Goal: Check status: Check status

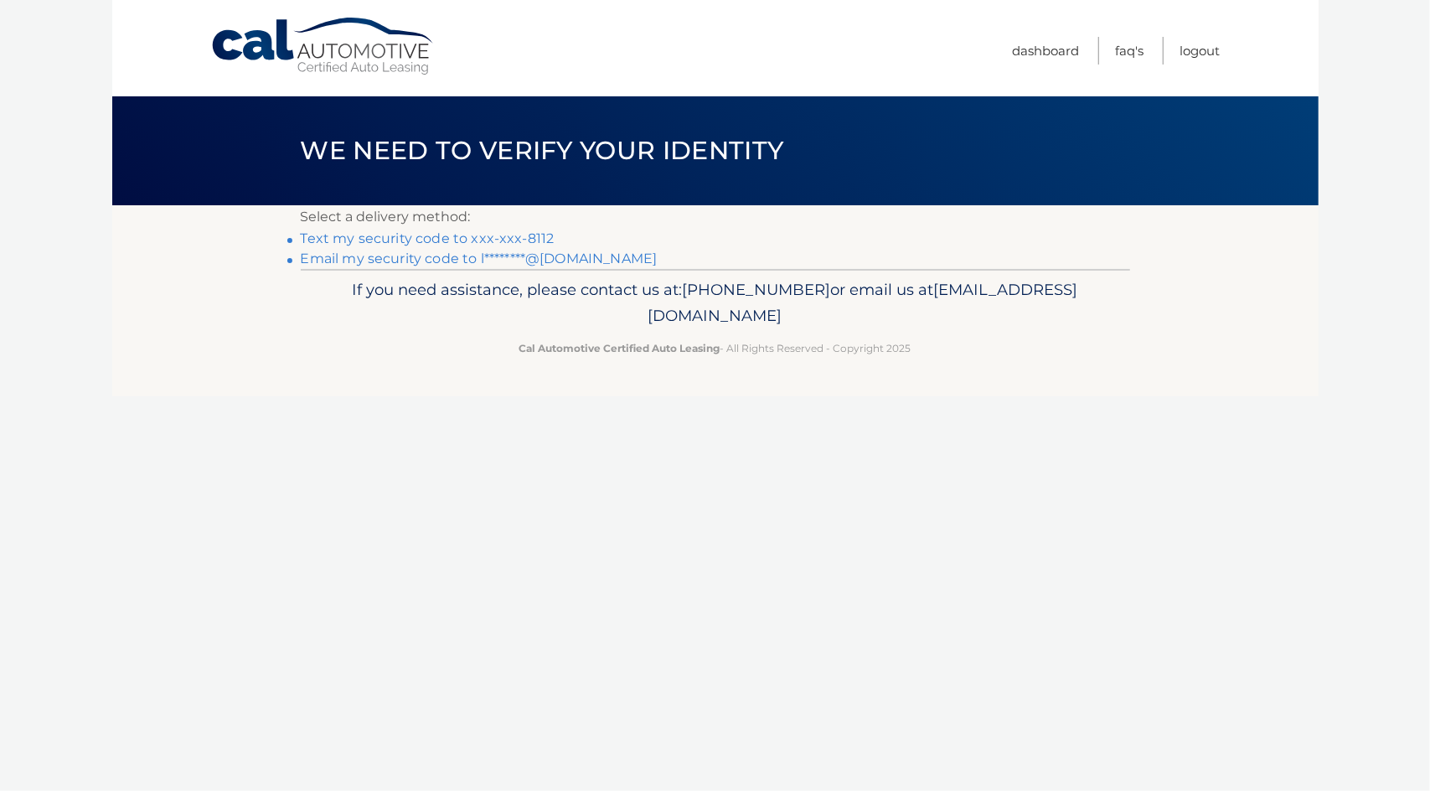
click at [536, 237] on link "Text my security code to xxx-xxx-8112" at bounding box center [428, 238] width 254 height 16
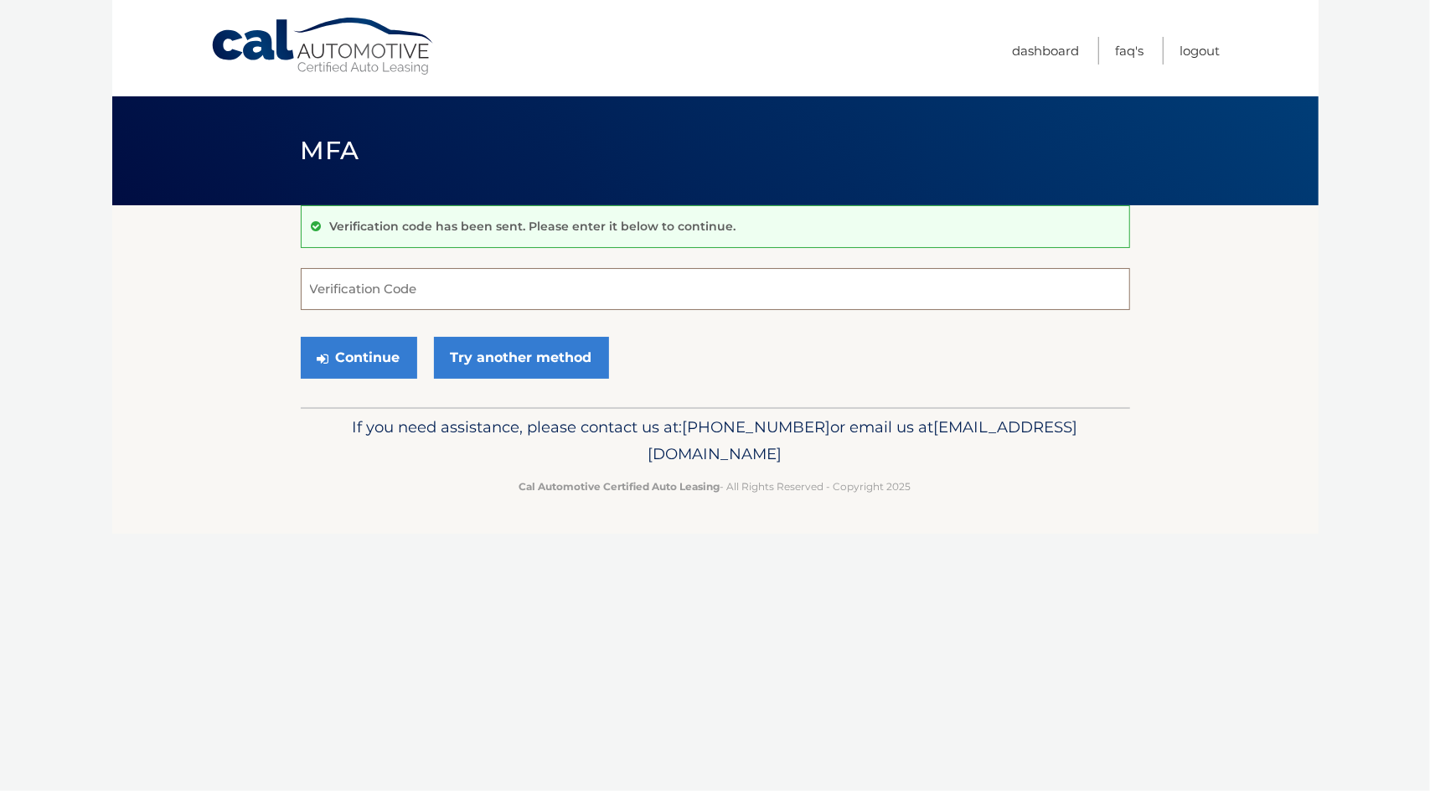
click at [377, 289] on input "Verification Code" at bounding box center [715, 289] width 829 height 42
type input "138014"
click at [350, 350] on button "Continue" at bounding box center [359, 358] width 116 height 42
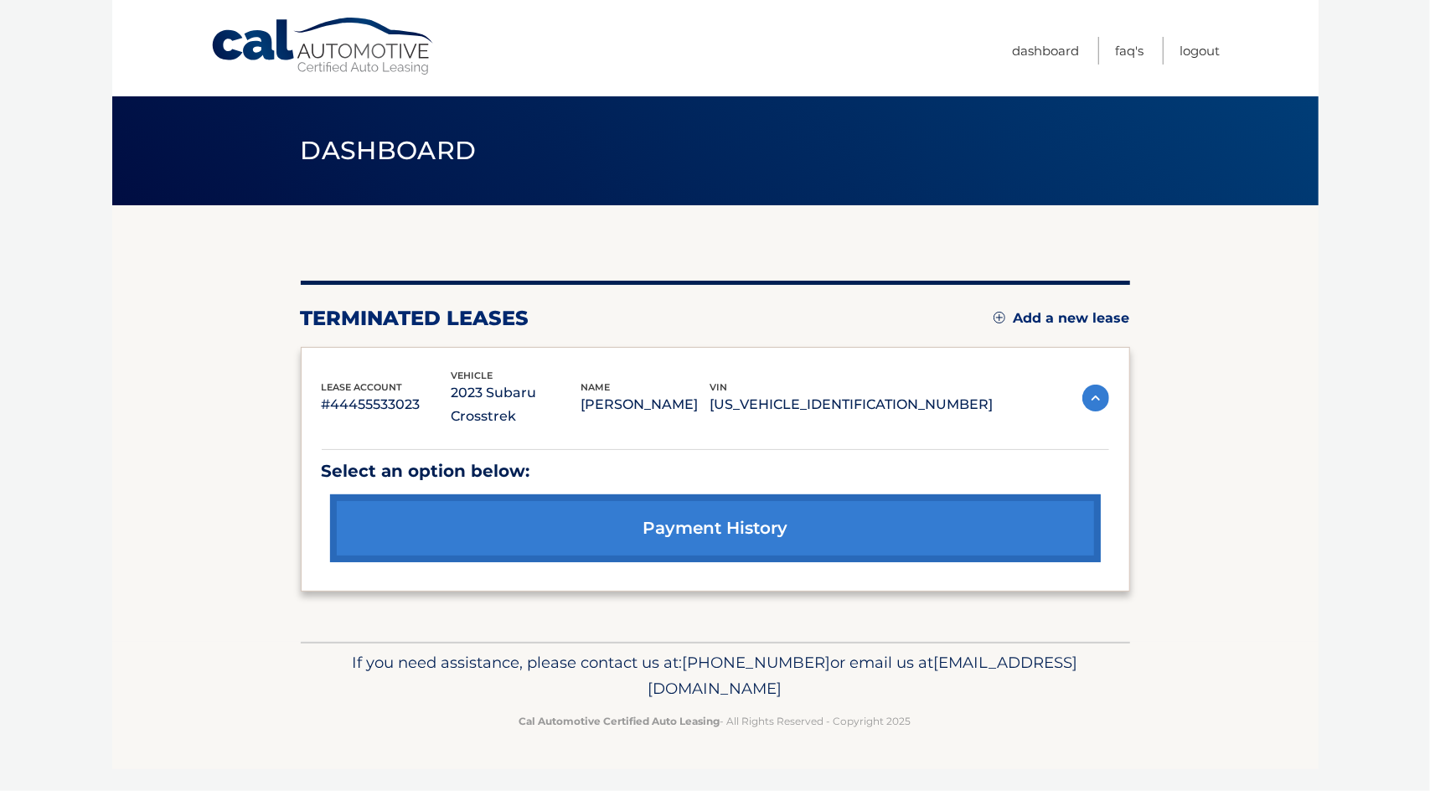
click at [721, 508] on link "payment history" at bounding box center [715, 528] width 771 height 68
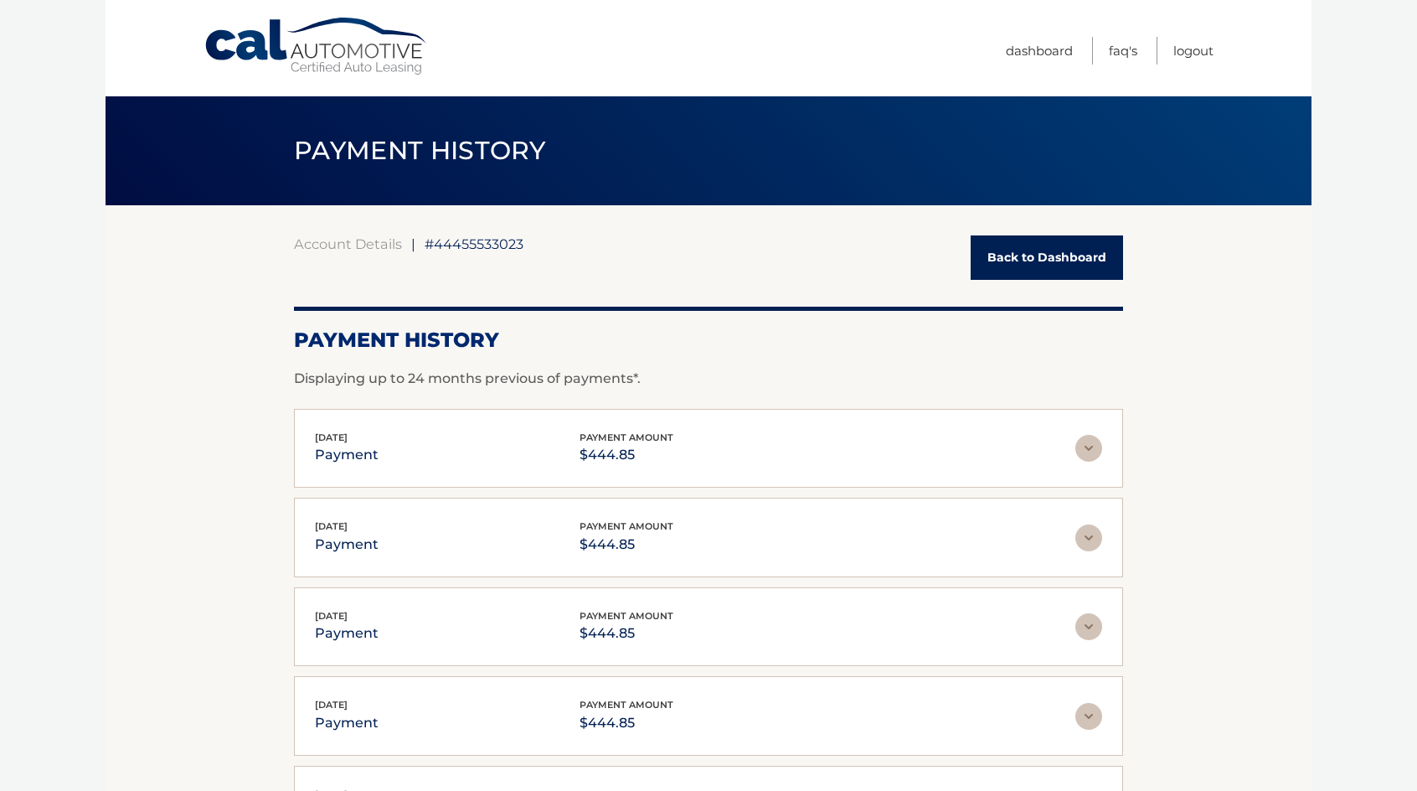
click at [1063, 250] on link "Back to Dashboard" at bounding box center [1047, 257] width 152 height 44
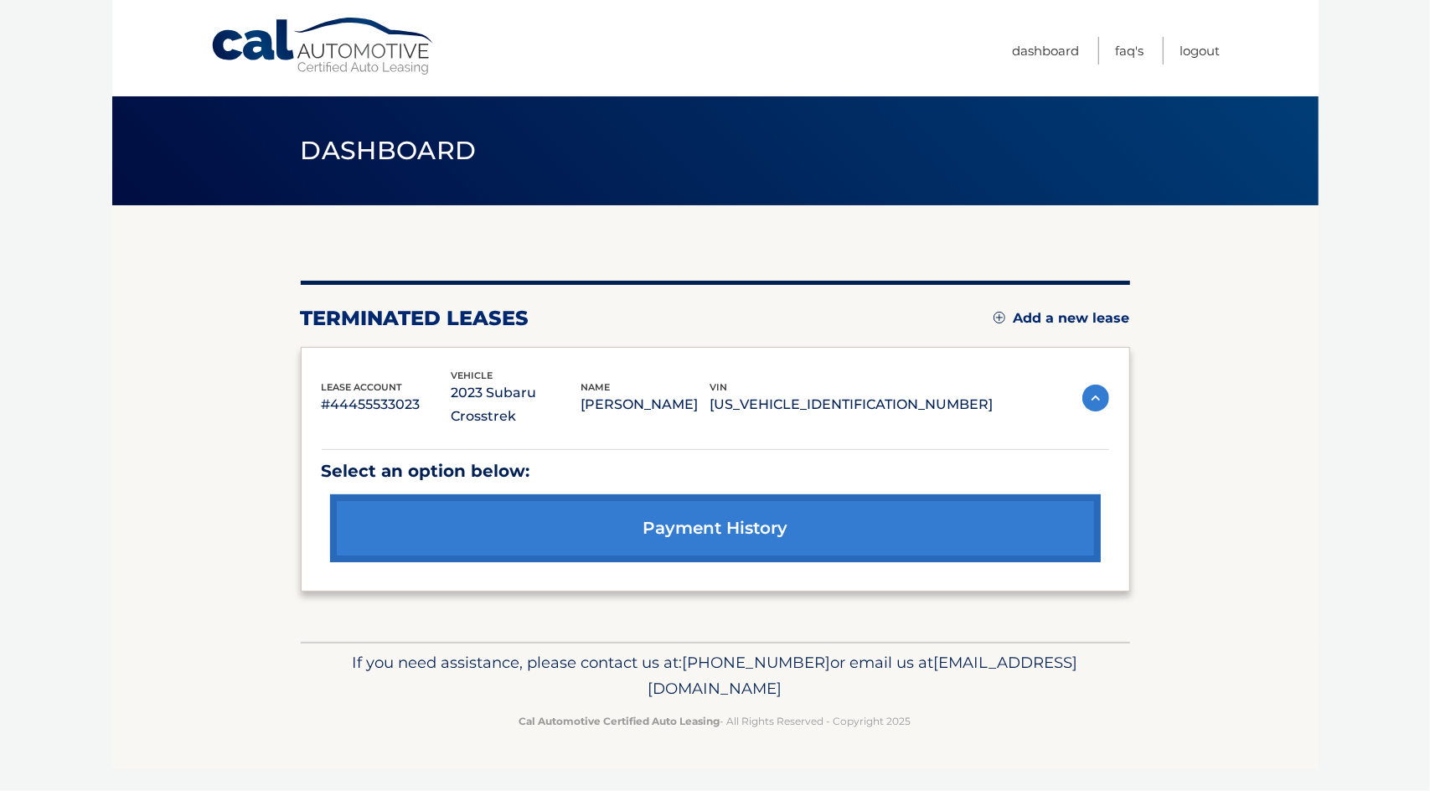
click at [1088, 389] on img at bounding box center [1095, 397] width 27 height 27
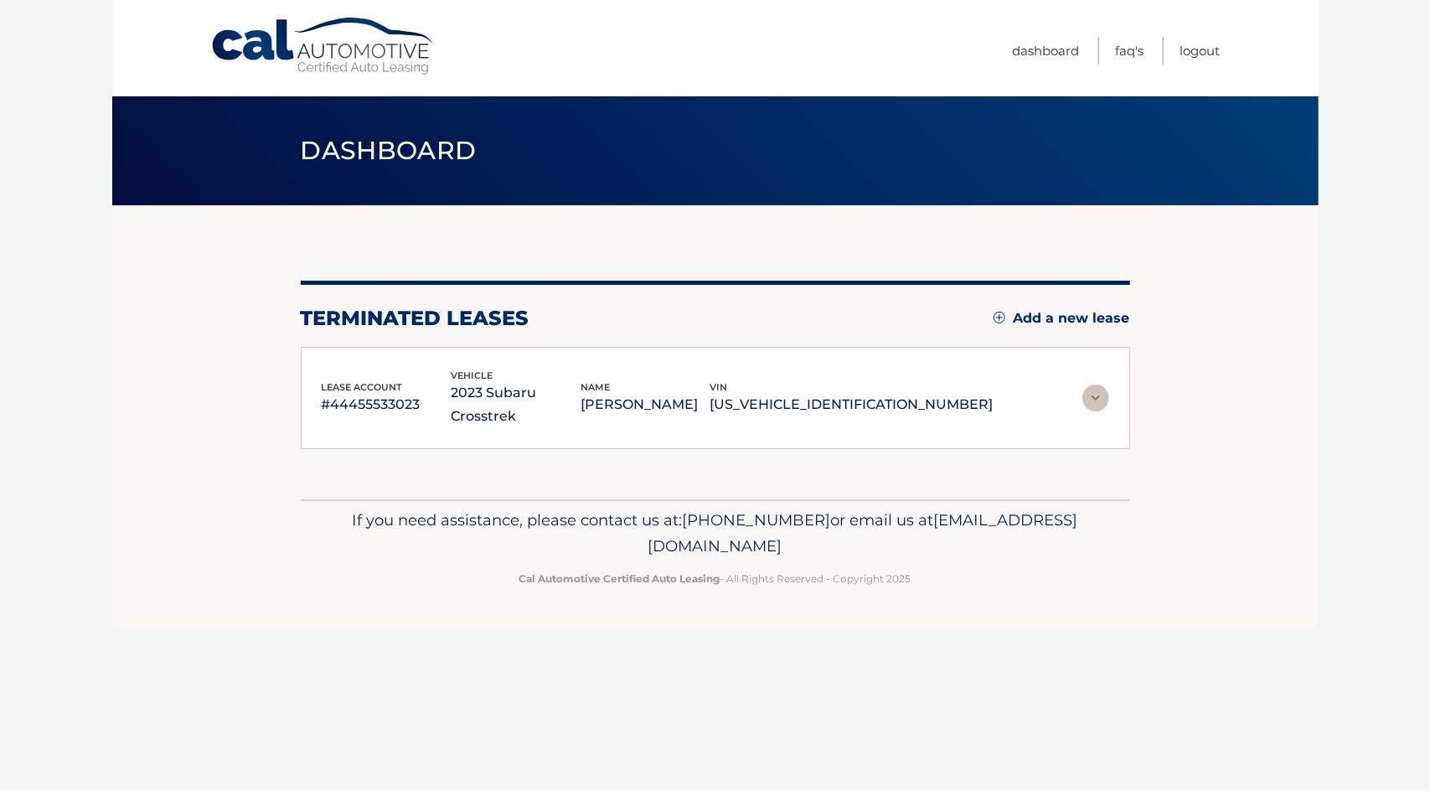
click at [1090, 386] on img at bounding box center [1095, 397] width 27 height 27
